Goal: Check status: Check status

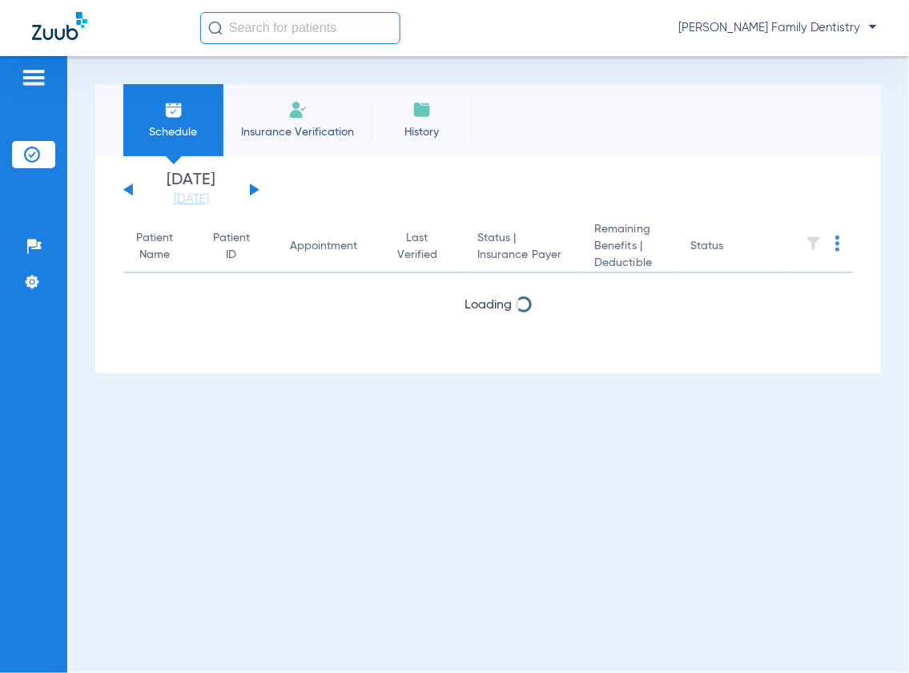
click at [258, 38] on input "text" at bounding box center [300, 28] width 200 height 32
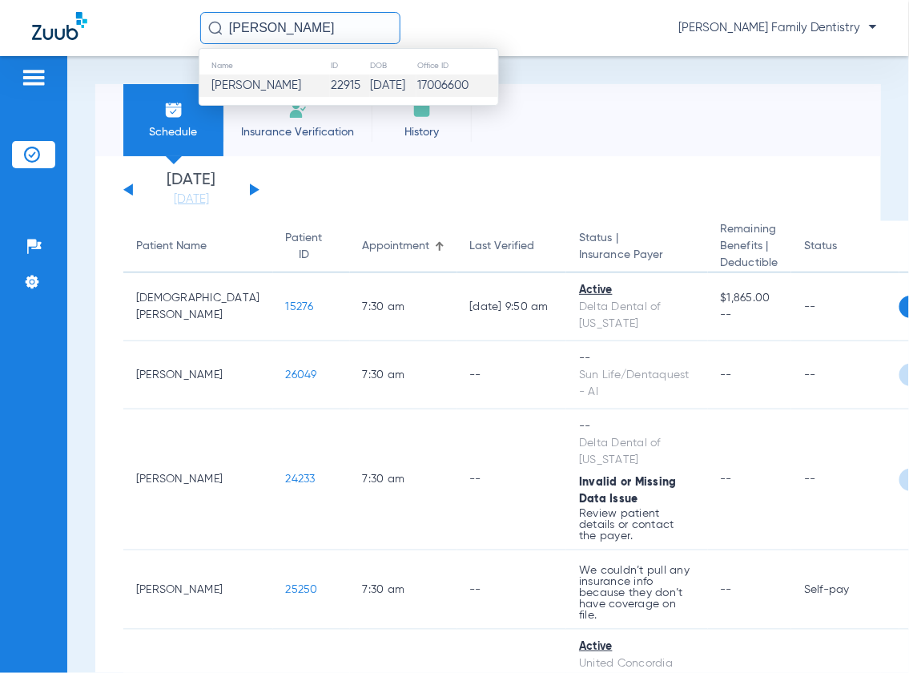
type input "[PERSON_NAME]"
click at [283, 90] on span "[PERSON_NAME]" at bounding box center [256, 85] width 90 height 12
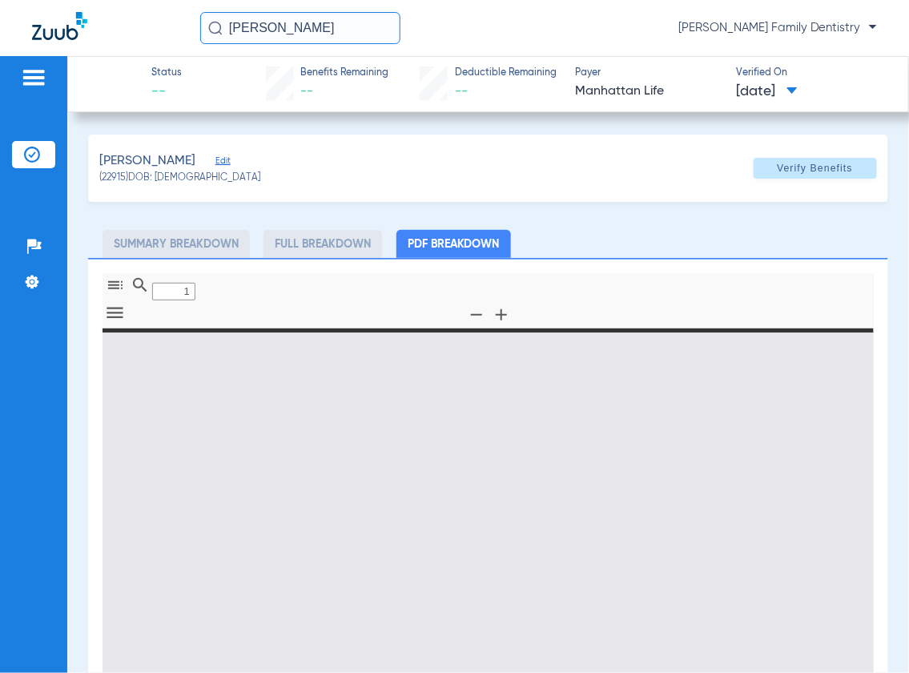
type input "0"
select select "page-width"
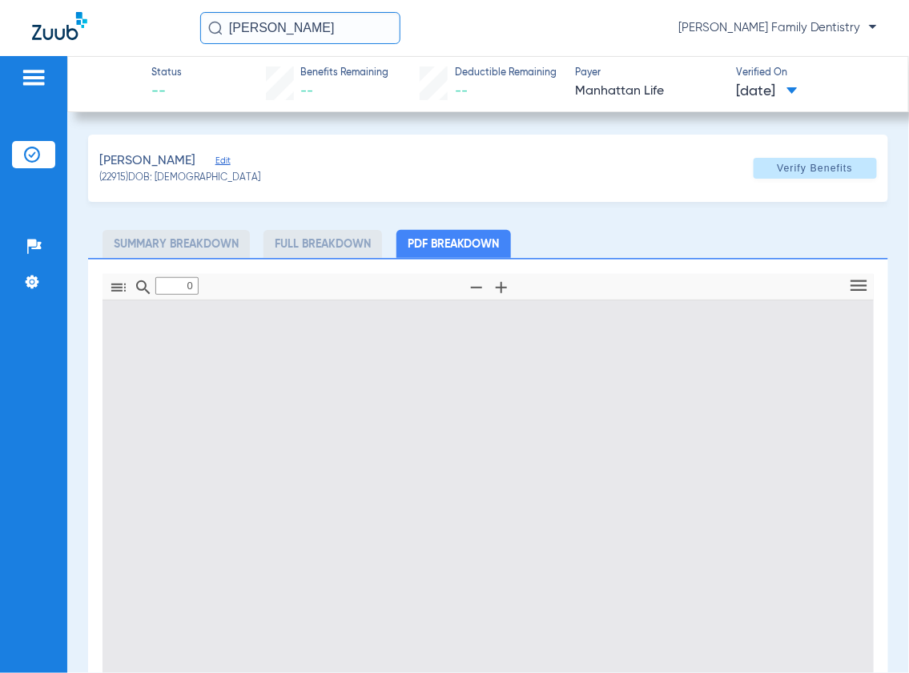
type input "1"
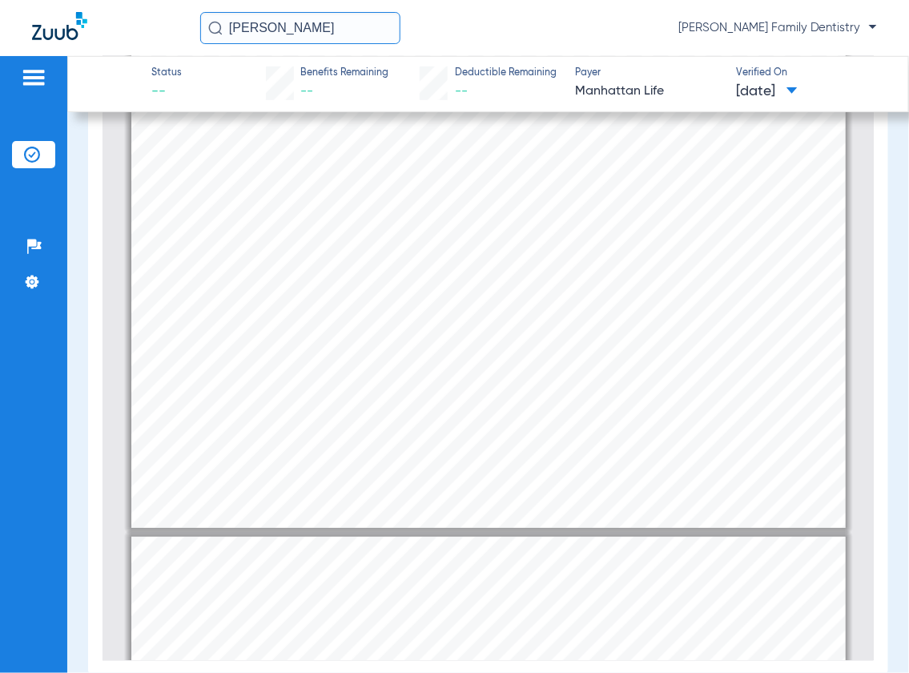
click at [115, 26] on div at bounding box center [116, 28] width 168 height 33
